Goal: Find specific page/section: Find specific page/section

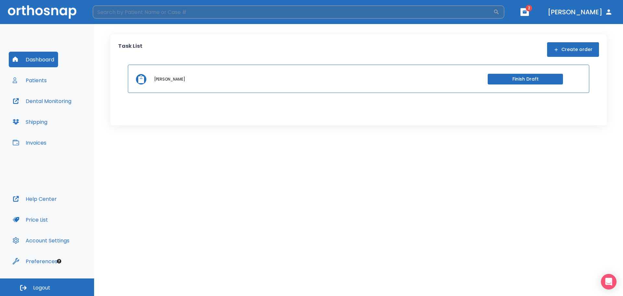
click at [145, 13] on input "search" at bounding box center [293, 12] width 400 height 13
type input "[PERSON_NAME]"
click at [500, 12] on icon "button" at bounding box center [496, 12] width 6 height 6
click at [493, 9] on button "button" at bounding box center [496, 12] width 6 height 6
click at [201, 11] on input "[PERSON_NAME]" at bounding box center [293, 12] width 400 height 13
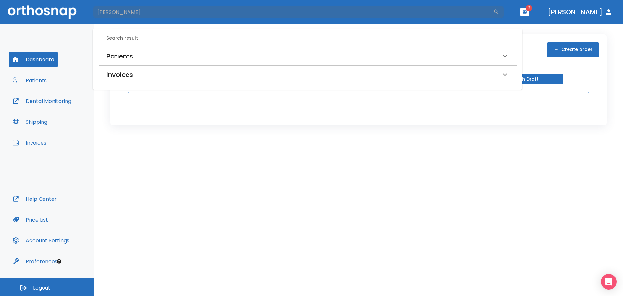
click at [137, 54] on div "Patients" at bounding box center [303, 56] width 395 height 10
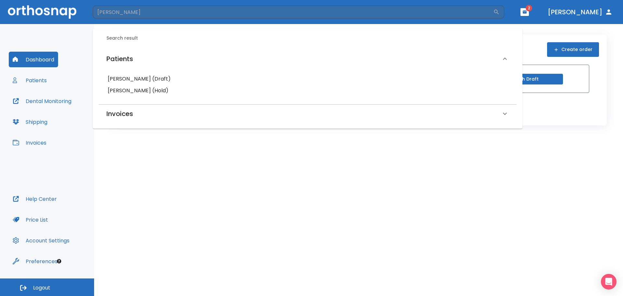
click at [166, 88] on h6 "[PERSON_NAME] (Hold)" at bounding box center [308, 90] width 400 height 9
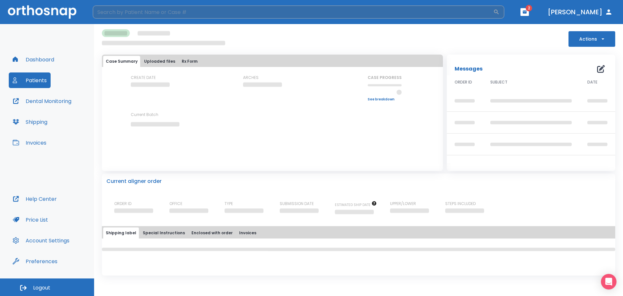
click at [148, 10] on input "search" at bounding box center [293, 12] width 400 height 13
type input "[PERSON_NAME]"
click at [504, 11] on div "[PERSON_NAME] ​" at bounding box center [298, 12] width 411 height 13
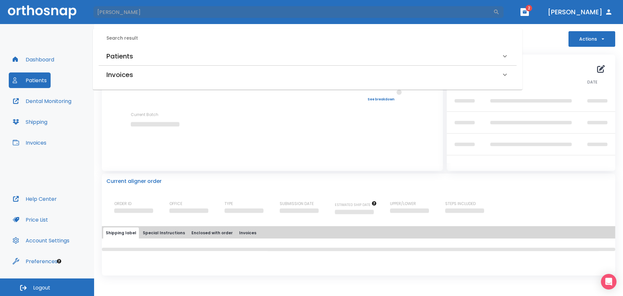
click at [149, 59] on div "Patients" at bounding box center [303, 56] width 395 height 10
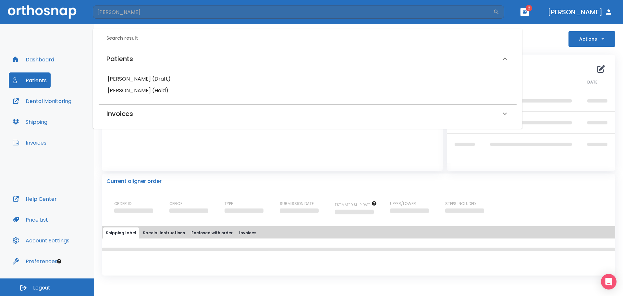
click at [170, 78] on h6 "[PERSON_NAME] (Draft)" at bounding box center [308, 78] width 400 height 9
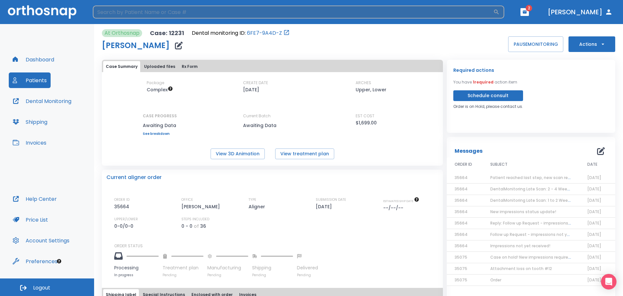
click at [133, 9] on input "search" at bounding box center [293, 12] width 400 height 13
type input "[PERSON_NAME]"
click at [499, 10] on icon "button" at bounding box center [496, 12] width 5 height 5
click at [493, 9] on button "button" at bounding box center [496, 12] width 6 height 6
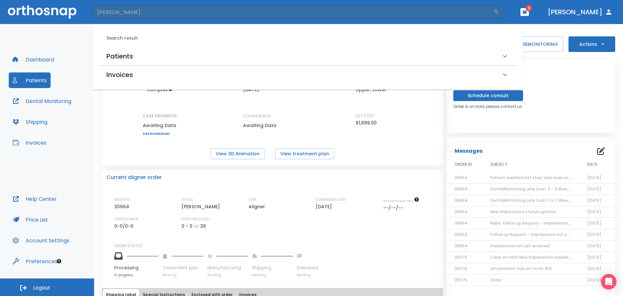
click at [141, 53] on div "Patients" at bounding box center [303, 56] width 395 height 10
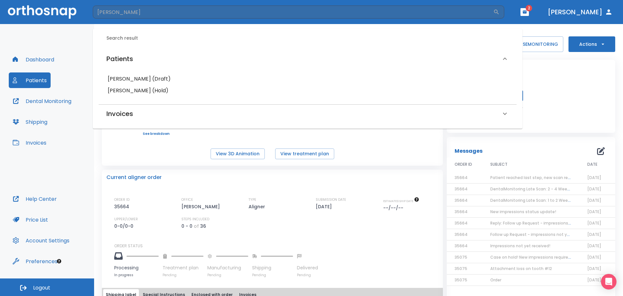
click at [168, 87] on h6 "[PERSON_NAME] (Hold)" at bounding box center [308, 90] width 400 height 9
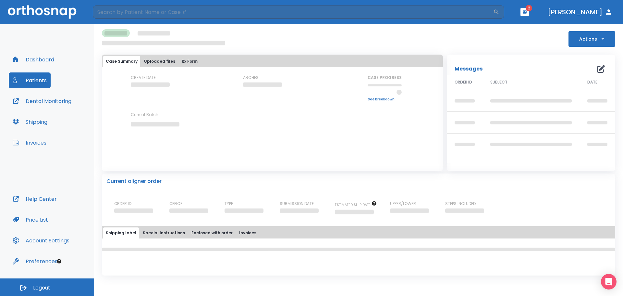
click at [53, 101] on button "Dental Monitoring" at bounding box center [42, 101] width 67 height 16
